Goal: Task Accomplishment & Management: Use online tool/utility

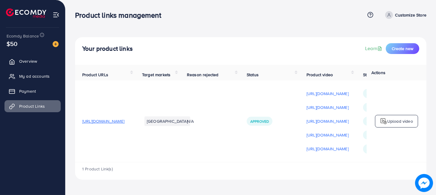
click at [233, 124] on div "N/A" at bounding box center [209, 121] width 45 height 6
click at [388, 166] on div "1 Product Link(s)" at bounding box center [251, 170] width 352 height 17
click at [394, 165] on div "1 Product Link(s)" at bounding box center [251, 170] width 352 height 17
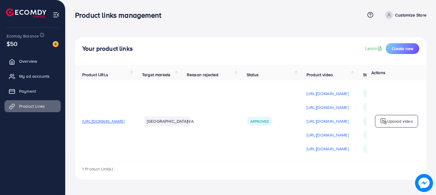
click at [394, 165] on div "1 Product Link(s)" at bounding box center [251, 170] width 352 height 17
click at [397, 166] on div "1 Product Link(s)" at bounding box center [251, 170] width 352 height 17
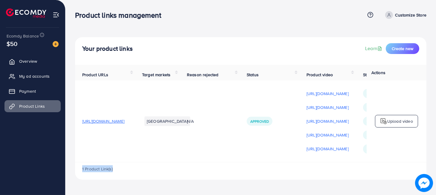
click at [397, 166] on div "1 Product Link(s)" at bounding box center [251, 170] width 352 height 17
click at [429, 169] on div "Your product links Learn Create new Product URLs Target markets Reason rejected…" at bounding box center [251, 94] width 371 height 189
drag, startPoint x: 429, startPoint y: 169, endPoint x: 346, endPoint y: 194, distance: 86.4
click at [346, 194] on div "Product links management Help Center Contact Support Term and policy About Us C…" at bounding box center [218, 97] width 436 height 195
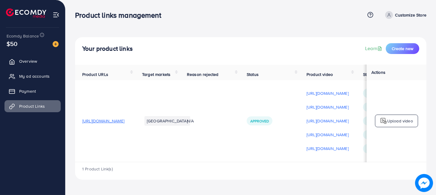
click at [318, 165] on div "1 Product Link(s)" at bounding box center [251, 170] width 352 height 17
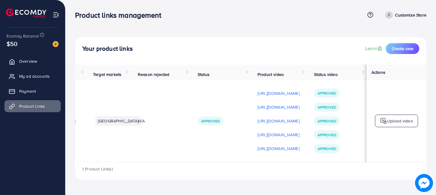
scroll to position [1, 123]
click at [131, 161] on td "N/A" at bounding box center [161, 120] width 60 height 81
